Goal: Task Accomplishment & Management: Complete application form

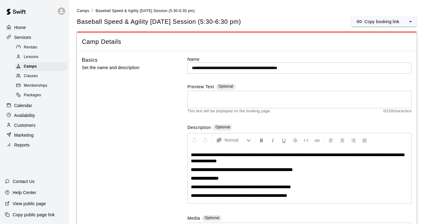
scroll to position [65, 0]
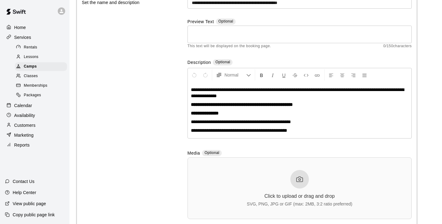
click at [31, 104] on p "Calendar" at bounding box center [23, 106] width 18 height 6
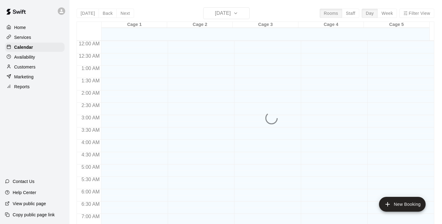
scroll to position [289, 0]
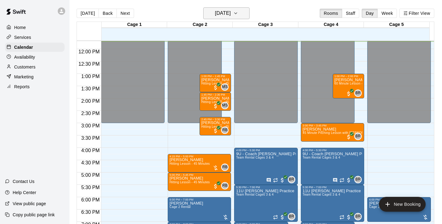
click at [238, 12] on icon "button" at bounding box center [235, 13] width 5 height 7
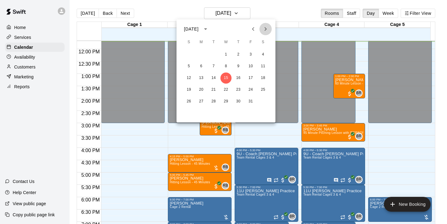
click at [266, 28] on icon "Next month" at bounding box center [266, 29] width 2 height 4
drag, startPoint x: 263, startPoint y: 53, endPoint x: 276, endPoint y: 60, distance: 14.5
click at [263, 53] on button "1" at bounding box center [263, 54] width 11 height 11
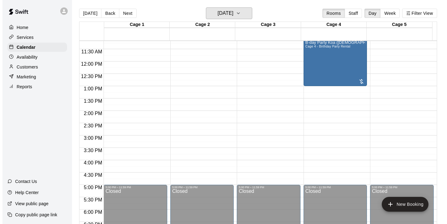
scroll to position [289, 0]
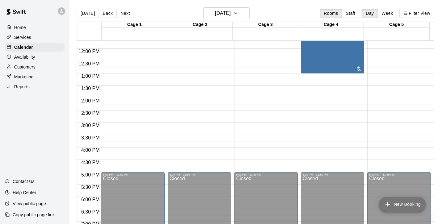
click at [418, 205] on button "New Booking" at bounding box center [402, 204] width 47 height 15
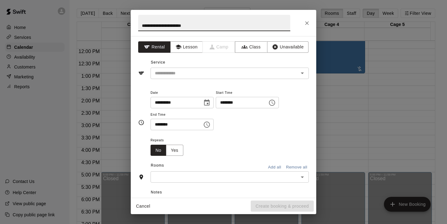
type input "**********"
click at [187, 71] on input "text" at bounding box center [220, 74] width 136 height 8
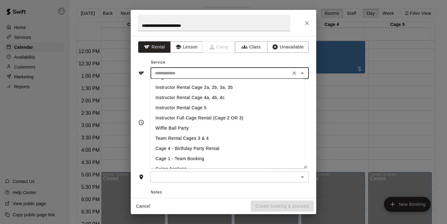
scroll to position [71, 0]
click at [191, 146] on li "Cage 4 - Birthday Party Rental" at bounding box center [228, 148] width 154 height 10
type input "**********"
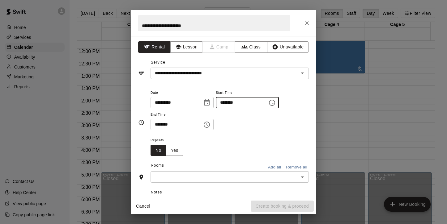
click at [224, 102] on input "********" at bounding box center [240, 102] width 48 height 11
click at [237, 103] on input "********" at bounding box center [240, 102] width 48 height 11
type input "********"
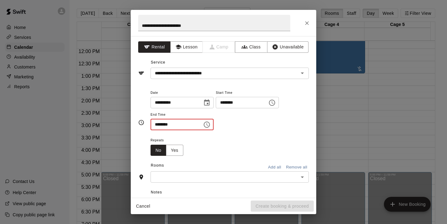
click at [157, 124] on input "********" at bounding box center [175, 124] width 48 height 11
click at [171, 125] on input "********" at bounding box center [175, 124] width 48 height 11
type input "********"
click at [225, 138] on div "Repeats No Yes" at bounding box center [230, 146] width 158 height 19
click at [224, 141] on div "Repeats No Yes" at bounding box center [230, 146] width 158 height 19
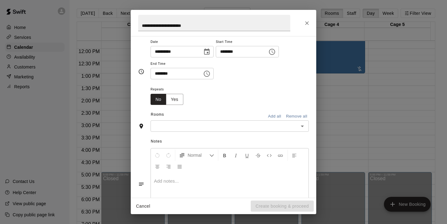
scroll to position [56, 0]
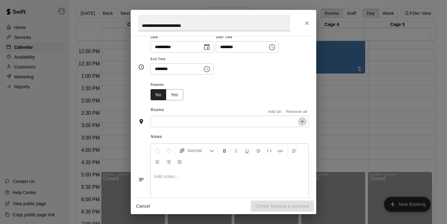
click at [299, 121] on icon "Open" at bounding box center [302, 121] width 7 height 7
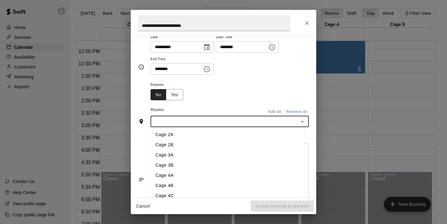
click at [175, 177] on li "Cage 4A" at bounding box center [228, 176] width 154 height 10
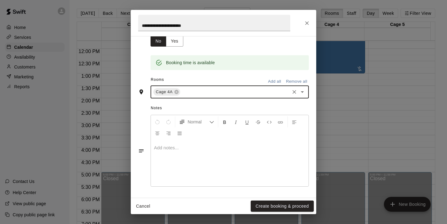
scroll to position [110, 0]
click at [301, 91] on icon "Open" at bounding box center [302, 92] width 3 height 2
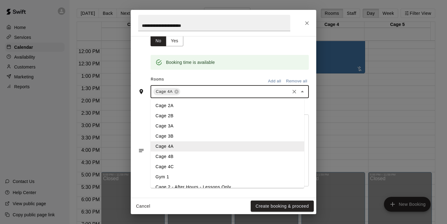
click at [180, 160] on li "Cage 4B" at bounding box center [228, 157] width 154 height 10
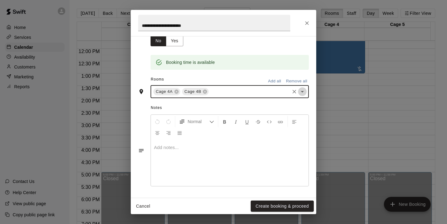
click at [299, 94] on icon "Open" at bounding box center [302, 91] width 7 height 7
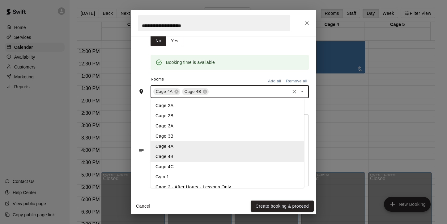
click at [197, 170] on li "Cage 4C" at bounding box center [228, 167] width 154 height 10
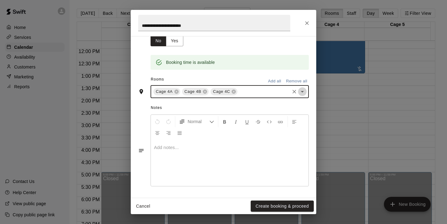
click at [299, 90] on icon "Open" at bounding box center [302, 91] width 7 height 7
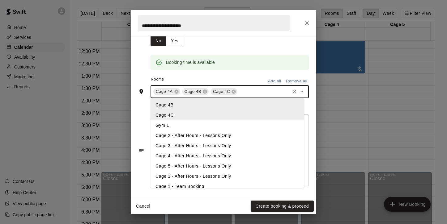
scroll to position [62, 0]
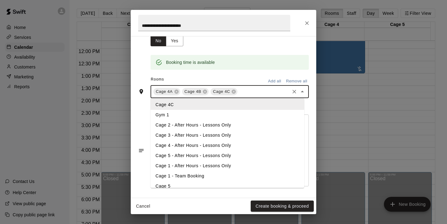
click at [219, 148] on li "Cage 4 - After Hours - Lessons Only" at bounding box center [228, 146] width 154 height 10
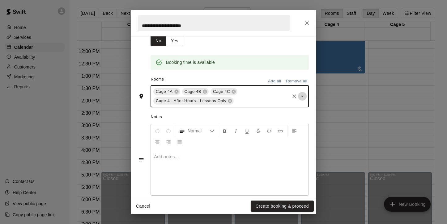
click at [299, 99] on icon "Open" at bounding box center [302, 96] width 7 height 7
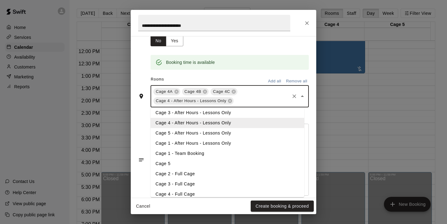
scroll to position [99, 0]
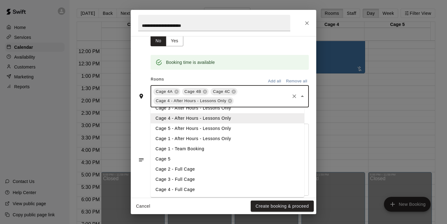
click at [186, 188] on li "Cage 4 - Full Cage" at bounding box center [228, 190] width 154 height 10
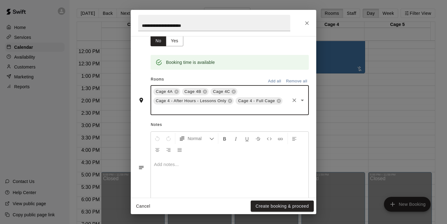
click at [208, 170] on div at bounding box center [230, 180] width 158 height 46
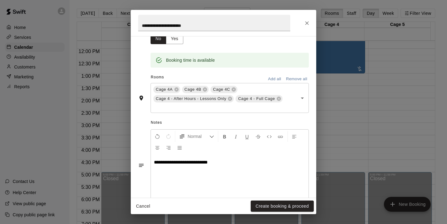
scroll to position [127, 0]
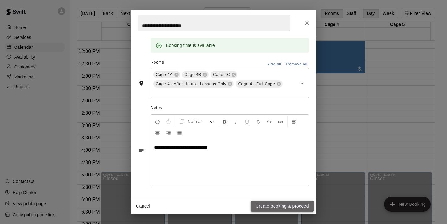
click at [274, 205] on button "Create booking & proceed" at bounding box center [282, 206] width 63 height 11
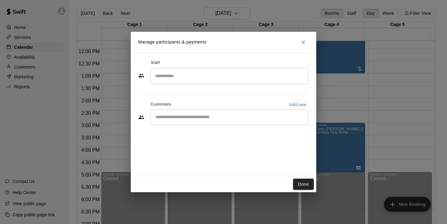
click at [165, 75] on input "Search staff" at bounding box center [229, 76] width 153 height 11
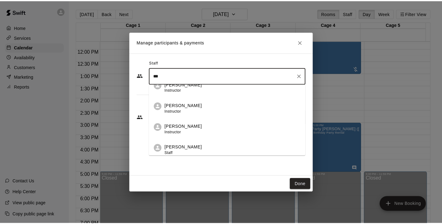
scroll to position [159, 0]
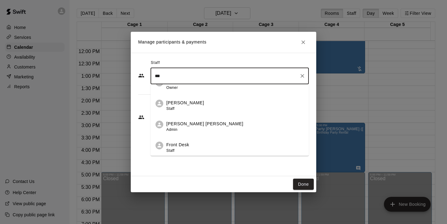
click at [173, 146] on p "Front Desk" at bounding box center [177, 145] width 23 height 6
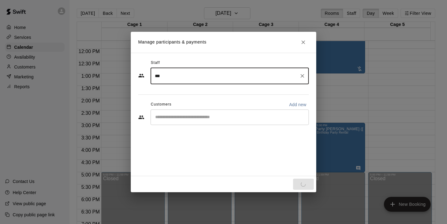
type input "***"
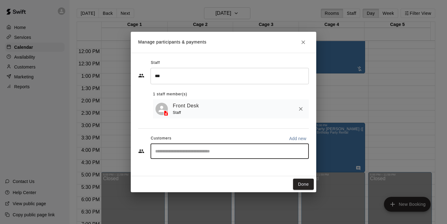
click at [226, 152] on input "Start typing to search customers..." at bounding box center [229, 151] width 153 height 6
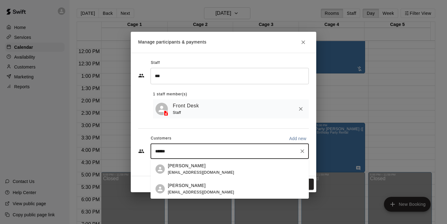
drag, startPoint x: 182, startPoint y: 150, endPoint x: 152, endPoint y: 152, distance: 29.5
click at [152, 152] on div "****** ​" at bounding box center [230, 151] width 158 height 15
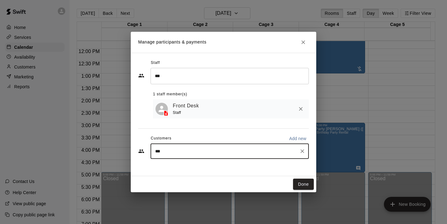
type input "****"
click at [174, 171] on span "[EMAIL_ADDRESS][DOMAIN_NAME]" at bounding box center [201, 173] width 66 height 4
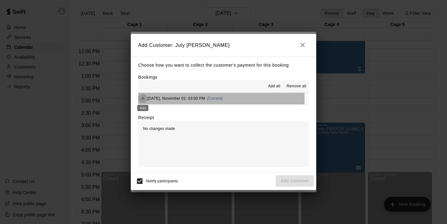
click at [142, 99] on icon "Add" at bounding box center [143, 99] width 4 height 4
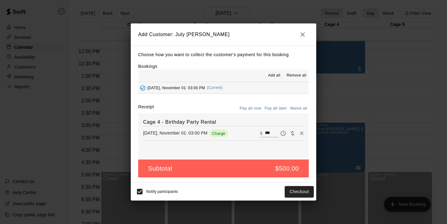
click at [281, 109] on button "Pay all later" at bounding box center [276, 109] width 26 height 10
click at [295, 193] on button "Add customer" at bounding box center [295, 191] width 38 height 11
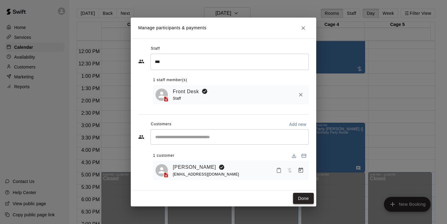
click at [305, 197] on button "Done" at bounding box center [303, 198] width 21 height 11
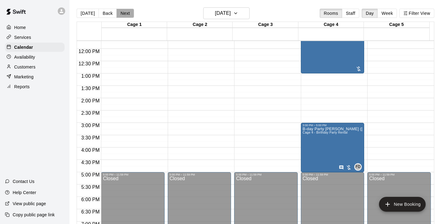
click at [125, 14] on button "Next" at bounding box center [125, 13] width 17 height 9
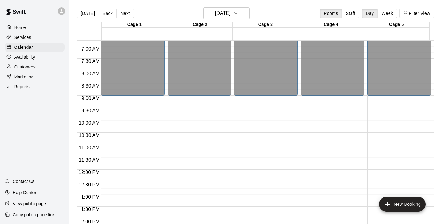
scroll to position [220, 0]
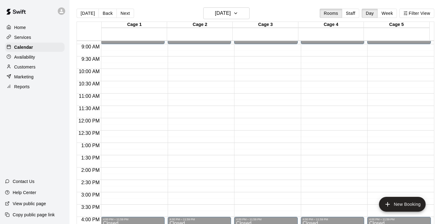
click at [20, 37] on p "Services" at bounding box center [22, 37] width 17 height 6
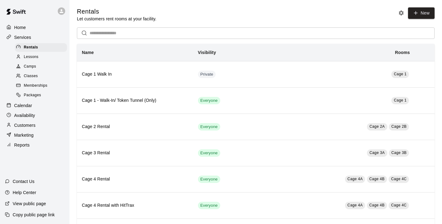
click at [33, 67] on span "Camps" at bounding box center [30, 67] width 12 height 6
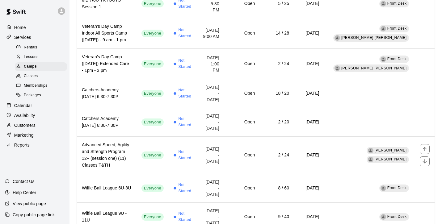
scroll to position [185, 0]
